Goal: Obtain resource: Obtain resource

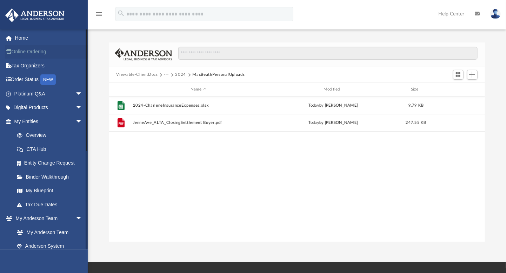
scroll to position [154, 371]
click at [28, 40] on link "Home" at bounding box center [49, 38] width 88 height 14
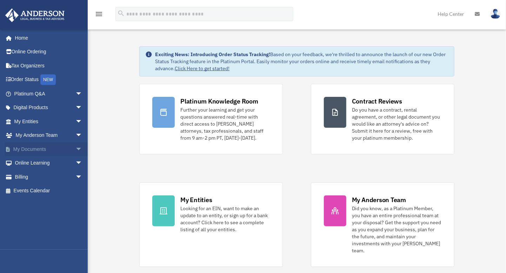
click at [75, 147] on span "arrow_drop_down" at bounding box center [82, 149] width 14 height 14
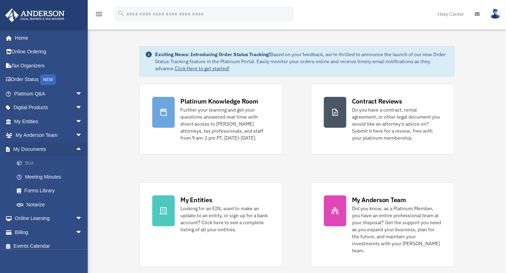
click at [24, 162] on span at bounding box center [23, 163] width 5 height 5
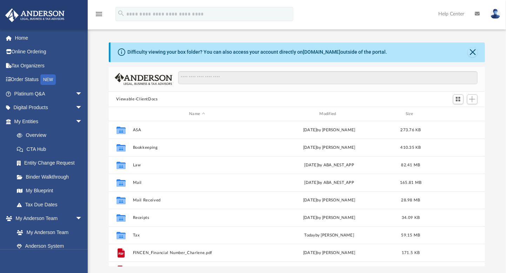
scroll to position [154, 371]
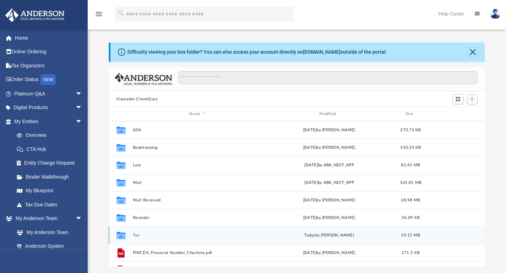
click at [135, 235] on button "Tax" at bounding box center [197, 235] width 129 height 5
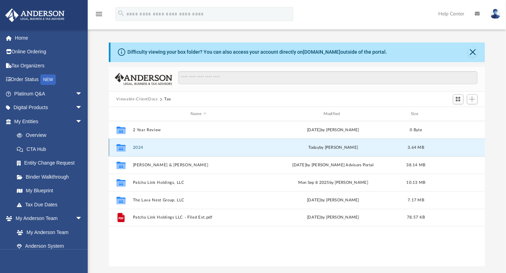
click at [139, 147] on button "2024" at bounding box center [199, 147] width 132 height 5
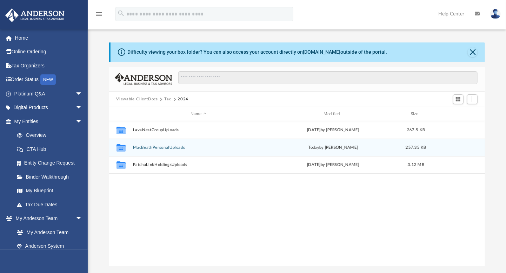
click at [150, 148] on button "MacBeathPersonalUploads" at bounding box center [199, 147] width 132 height 5
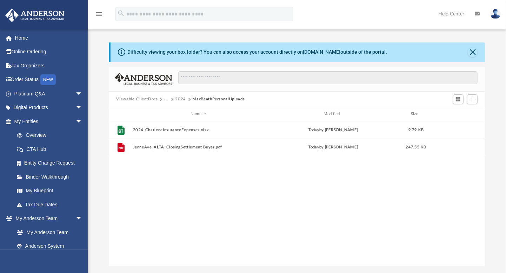
click at [180, 99] on button "2024" at bounding box center [180, 99] width 11 height 6
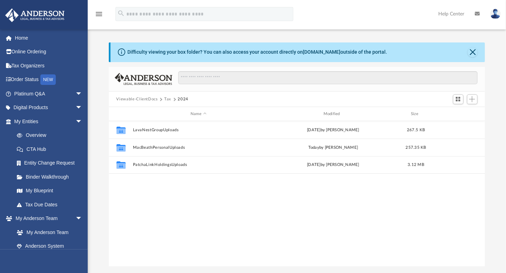
click at [170, 99] on button "Tax" at bounding box center [167, 99] width 7 height 6
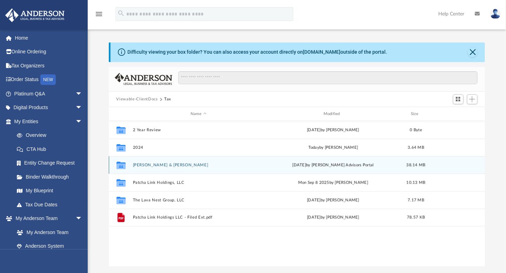
click at [153, 167] on button "[PERSON_NAME] & [PERSON_NAME]" at bounding box center [199, 165] width 132 height 5
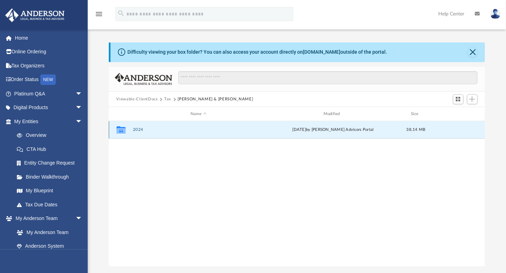
click at [138, 131] on button "2024" at bounding box center [199, 130] width 132 height 5
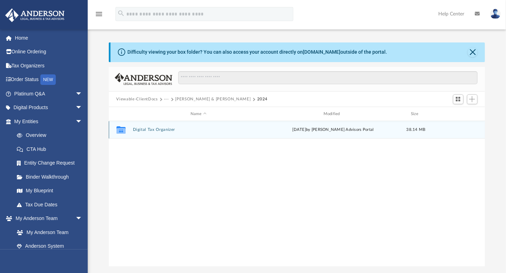
click at [144, 131] on button "Digital Tax Organizer" at bounding box center [199, 130] width 132 height 5
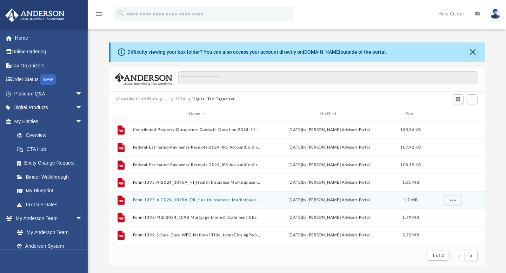
scroll to position [596, 0]
click at [211, 200] on button "Form-1099-S-Sale-Docs-WFG-National-Title_JenneClosingPacket-includes1099S-17512…" at bounding box center [197, 200] width 129 height 5
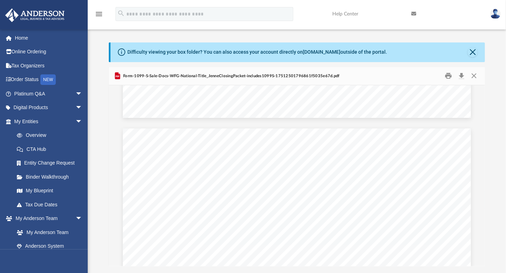
scroll to position [912, 0]
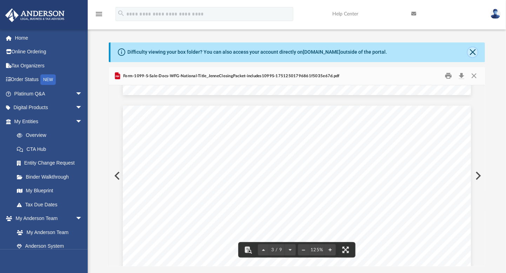
click at [471, 53] on button "Close" at bounding box center [473, 52] width 10 height 10
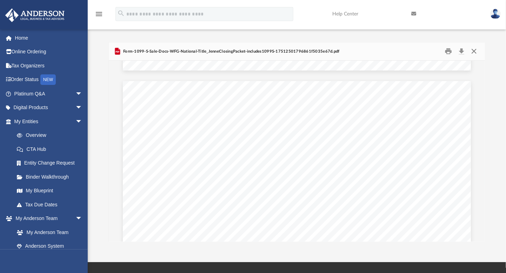
click at [474, 52] on button "Close" at bounding box center [474, 51] width 13 height 11
